Goal: Task Accomplishment & Management: Manage account settings

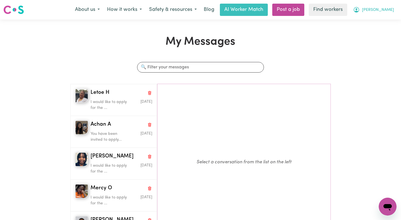
click at [360, 11] on icon "My Account" at bounding box center [356, 9] width 7 height 7
click at [367, 33] on link "Logout" at bounding box center [375, 32] width 44 height 11
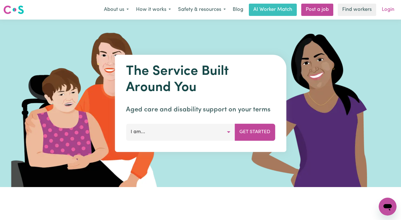
click at [385, 9] on link "Login" at bounding box center [387, 10] width 19 height 12
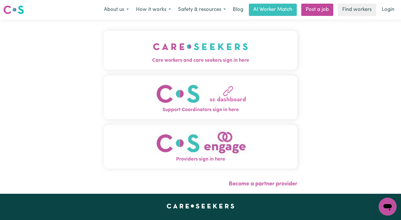
click at [286, 45] on button "Care workers and care seekers sign in here" at bounding box center [201, 50] width 194 height 39
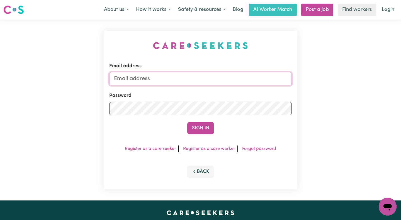
type input "[EMAIL_ADDRESS][DOMAIN_NAME]"
click at [235, 79] on input "[EMAIL_ADDRESS][DOMAIN_NAME]" at bounding box center [200, 78] width 183 height 13
click at [199, 132] on button "Sign In" at bounding box center [200, 128] width 27 height 12
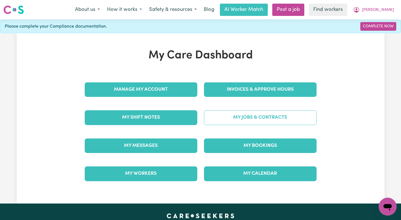
click at [213, 121] on link "My Jobs & Contracts" at bounding box center [260, 117] width 113 height 14
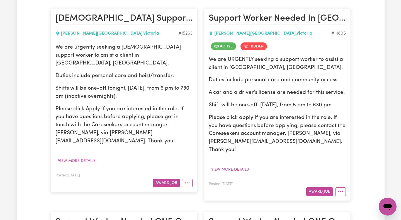
scroll to position [137, 0]
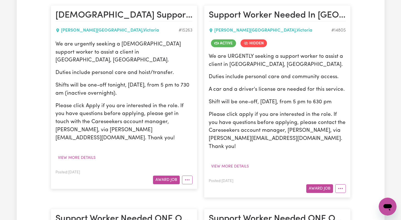
click at [186, 179] on circle "More options" at bounding box center [185, 179] width 1 height 1
click at [188, 169] on div "Posted: [DATE] Award Job Hide Job Job Details Edit Job Delete Job" at bounding box center [123, 176] width 137 height 15
click at [342, 185] on icon "More options" at bounding box center [341, 188] width 6 height 6
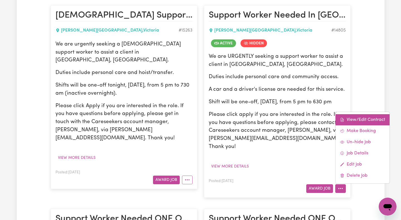
click at [342, 116] on span at bounding box center [342, 119] width 4 height 7
select select "WEEKDAY_DAYTIME"
select select "ASSISTANCE_SELF_CARE"
select select "ONE"
select select "[DATE]"
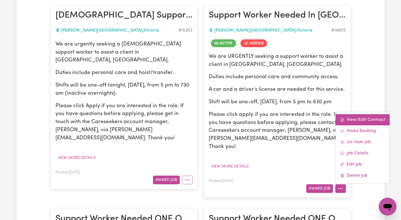
select select "ASSISTANCE_SELF_CARE"
select select "ONE"
select select "[DATE]"
select select "ASSISTANCE_SELF_CARE"
select select "ONE"
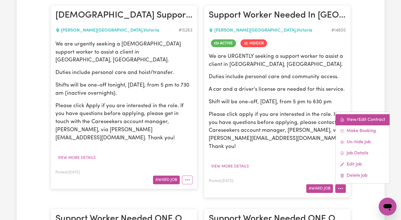
select select "WEEKDAY_EVENING"
select select "ASSISTANCE_SELF_CARE"
select select "ONE"
select select "OVERNIGHT_ACTIVE"
select select "OVERNIGHT_ACTIVE_STANDARD"
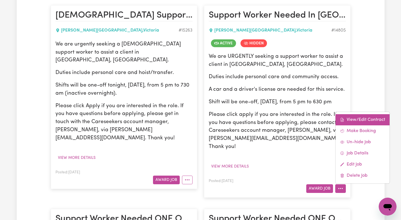
select select "ONE"
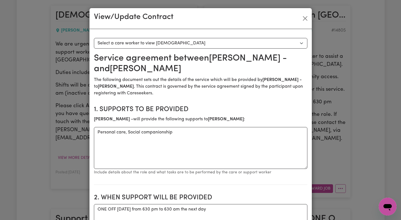
click at [252, 43] on select "Select a care worker to view [DEMOGRAPHIC_DATA] #10570 - [PERSON_NAME] - (contr…" at bounding box center [200, 43] width 213 height 11
click at [305, 18] on button "Close" at bounding box center [305, 18] width 9 height 9
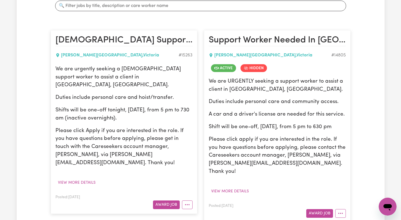
scroll to position [232, 0]
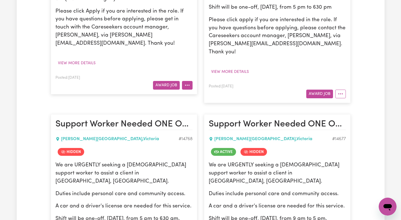
click at [187, 82] on icon "More options" at bounding box center [187, 85] width 6 height 6
click at [240, 67] on button "View more details" at bounding box center [230, 71] width 43 height 9
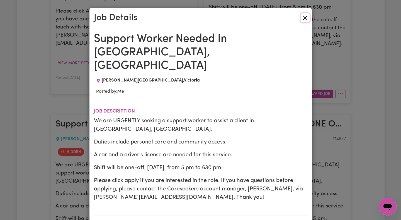
click at [306, 18] on button "Close" at bounding box center [305, 17] width 9 height 9
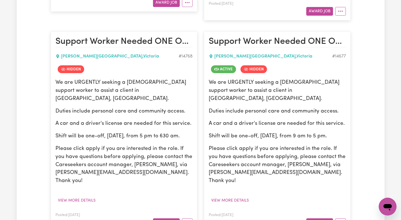
scroll to position [340, 0]
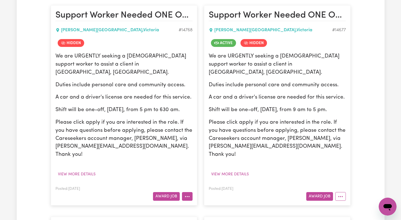
click at [186, 192] on button "More options" at bounding box center [187, 196] width 11 height 9
click at [342, 192] on button "More options" at bounding box center [340, 196] width 11 height 9
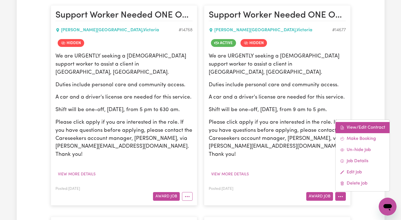
click at [346, 122] on link "View/Edit Contract" at bounding box center [362, 127] width 54 height 11
select select "WEEKDAY_DAYTIME"
select select "ASSISTANCE_SELF_CARE"
select select "ONE"
select select "[DATE]"
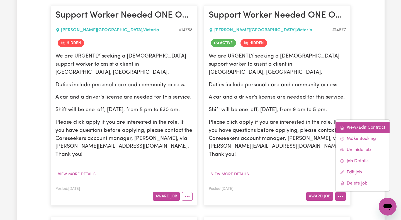
select select "ASSISTANCE_SELF_CARE"
select select "ONE"
select select "[DATE]"
select select "ASSISTANCE_SELF_CARE"
select select "ONE"
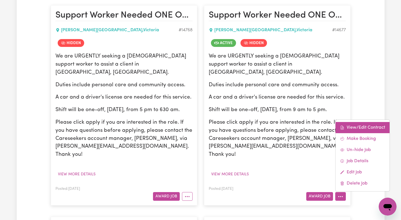
select select "OVERNIGHT_ACTIVE"
select select "OVERNIGHT_ACTIVE_STANDARD"
select select "ONE"
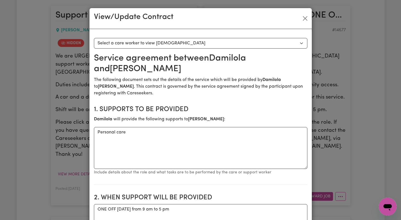
click at [232, 46] on select "Select a care worker to view [DEMOGRAPHIC_DATA] #10448 - [PERSON_NAME] (contrac…" at bounding box center [200, 43] width 213 height 11
select select "10060"
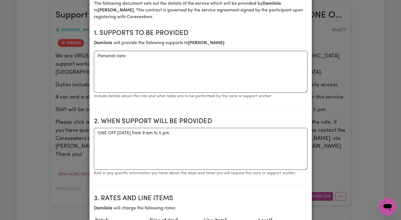
scroll to position [0, 0]
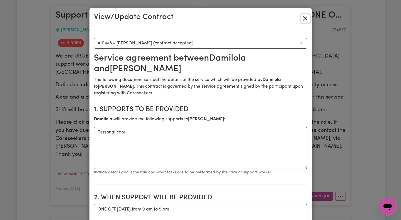
click at [302, 19] on button "Close" at bounding box center [305, 18] width 9 height 9
